Goal: Find specific page/section: Find specific page/section

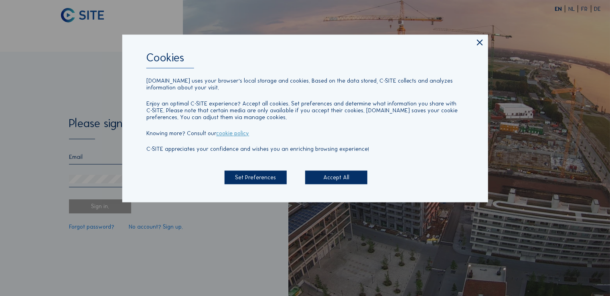
click at [325, 174] on div "Accept All" at bounding box center [336, 177] width 62 height 14
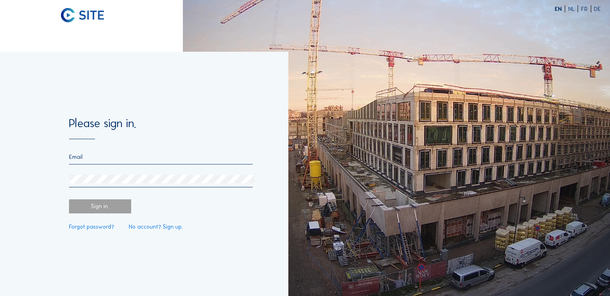
click at [141, 159] on input "email" at bounding box center [161, 156] width 184 height 7
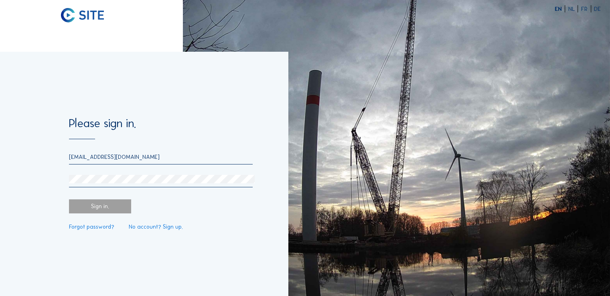
type input "[EMAIL_ADDRESS][DOMAIN_NAME]"
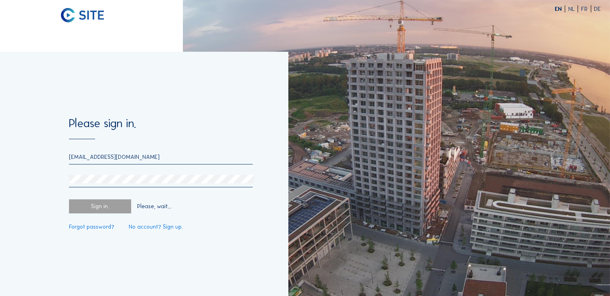
click at [107, 204] on div "Sign in." at bounding box center [100, 206] width 62 height 14
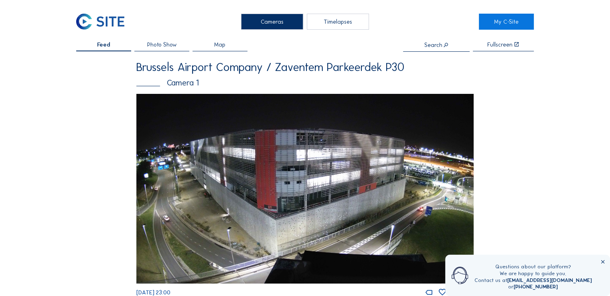
click at [334, 25] on div "Timelapses" at bounding box center [338, 22] width 62 height 16
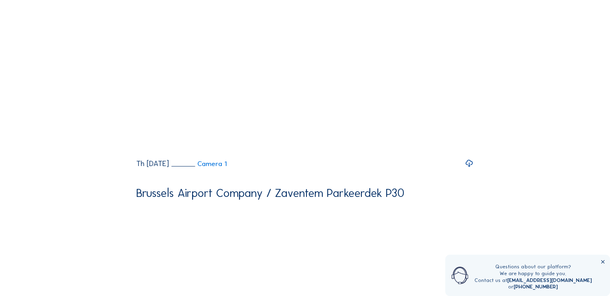
scroll to position [311, 0]
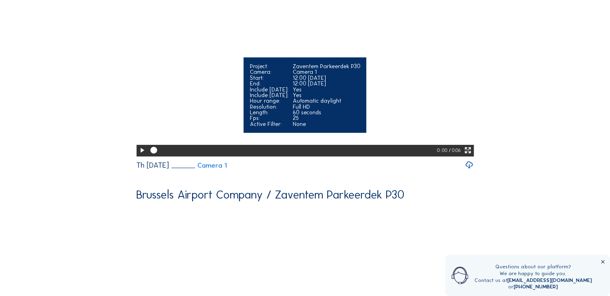
click at [468, 155] on icon at bounding box center [468, 150] width 8 height 10
